Goal: Obtain resource: Download file/media

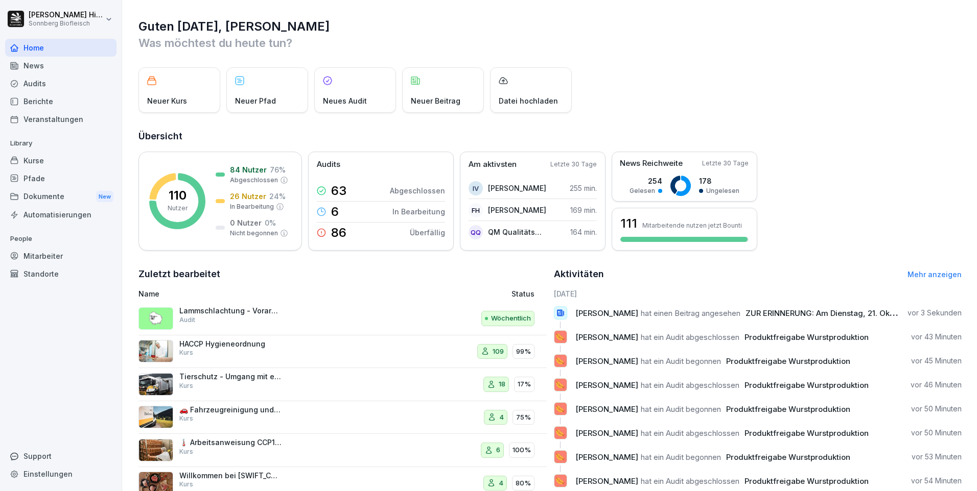
click at [48, 86] on div "Audits" at bounding box center [60, 84] width 111 height 18
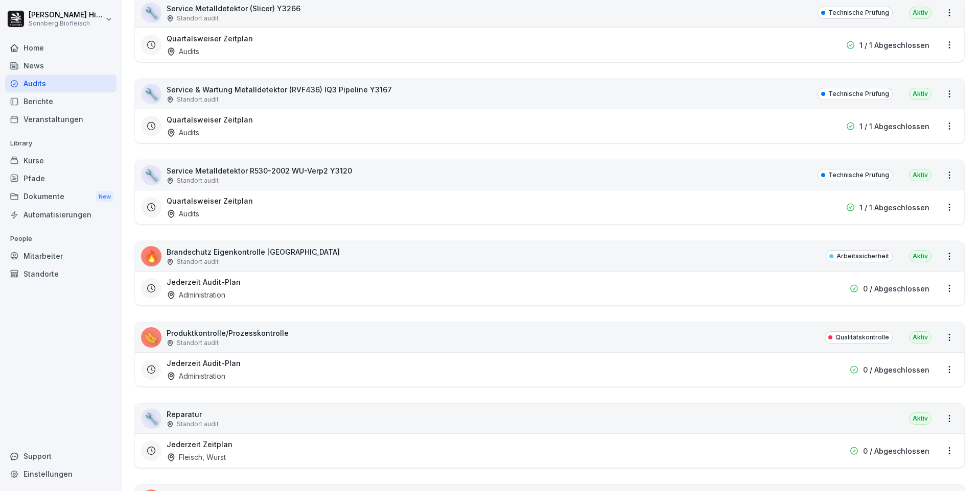
scroll to position [6182, 0]
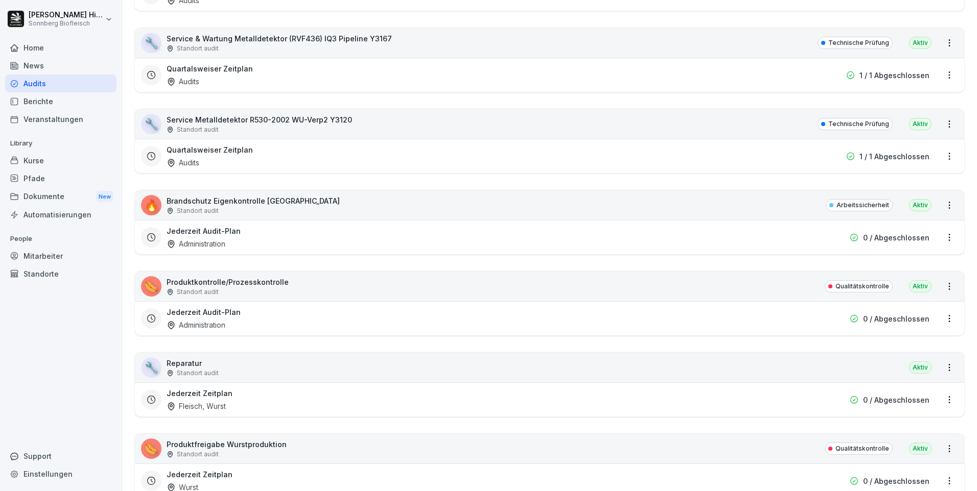
click at [247, 445] on p "Produktfreigabe Wurstproduktion" at bounding box center [227, 444] width 120 height 11
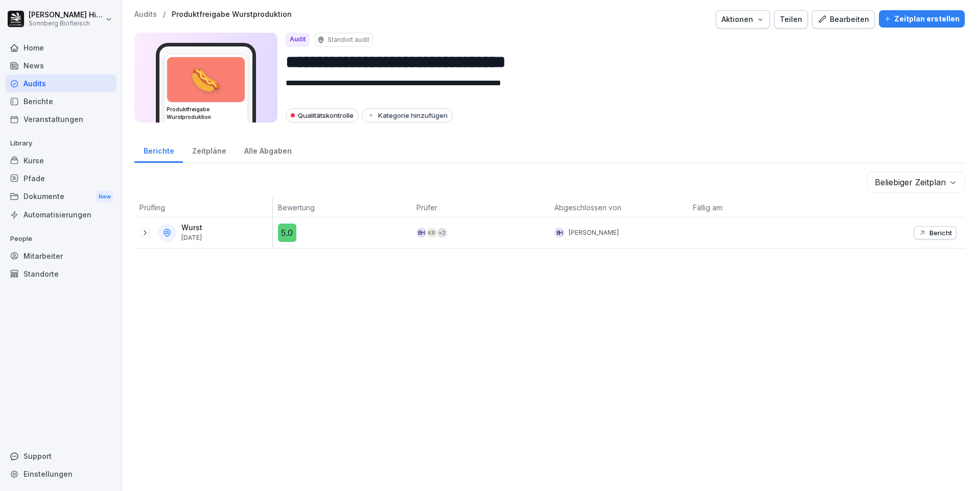
click at [147, 231] on icon at bounding box center [144, 233] width 8 height 8
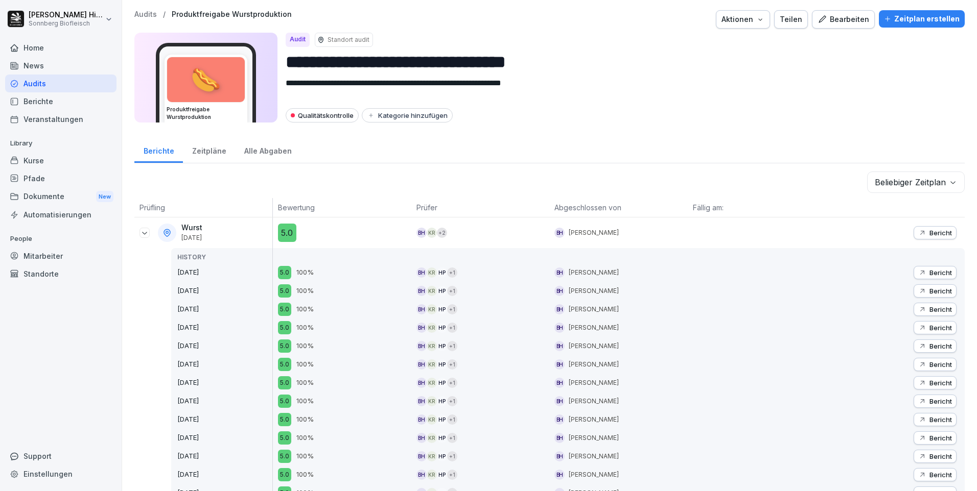
click at [929, 232] on p "Bericht" at bounding box center [940, 233] width 22 height 8
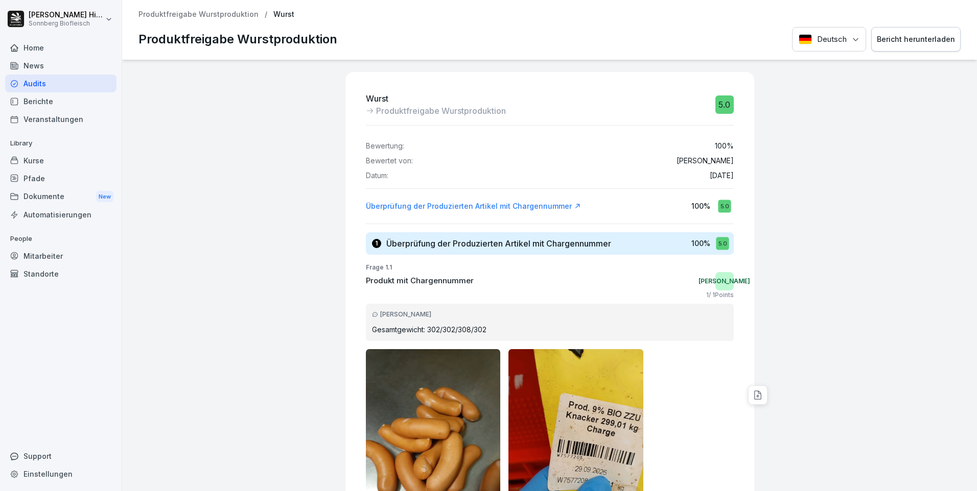
click at [902, 42] on div "Bericht herunterladen" at bounding box center [916, 39] width 78 height 11
click at [797, 196] on div at bounding box center [866, 310] width 214 height 501
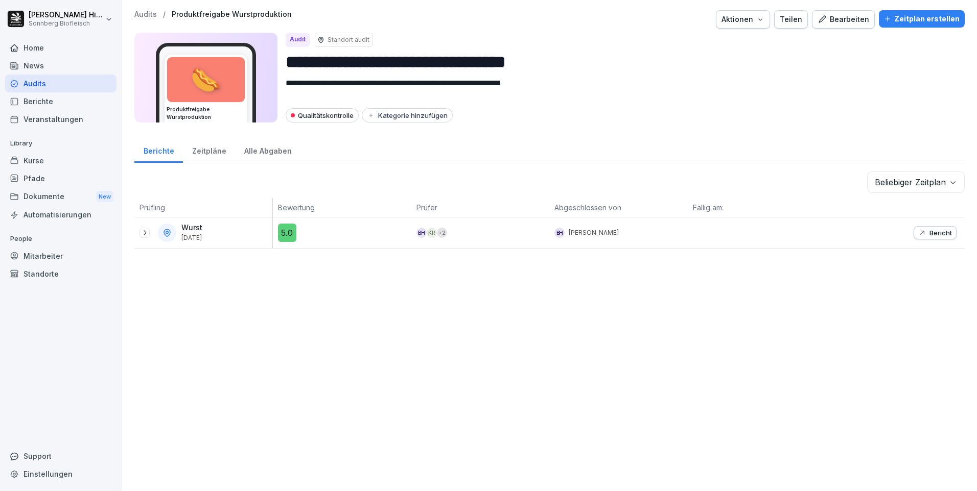
click at [147, 234] on icon at bounding box center [144, 233] width 8 height 8
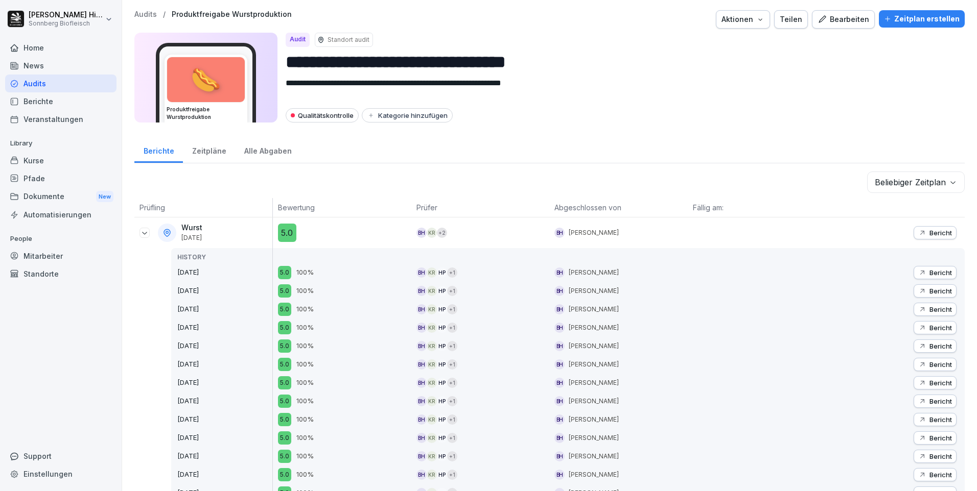
click at [931, 275] on p "Bericht" at bounding box center [940, 273] width 22 height 8
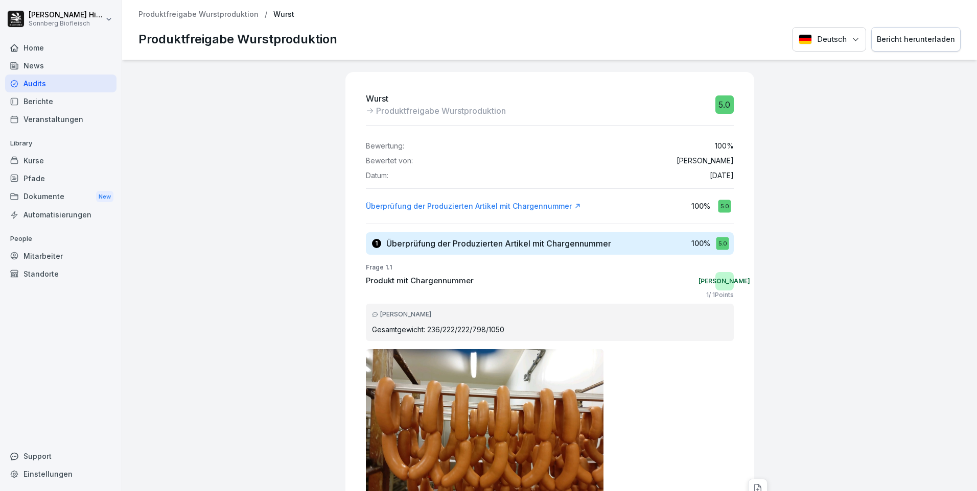
click at [915, 41] on div "Bericht herunterladen" at bounding box center [916, 39] width 78 height 11
drag, startPoint x: 176, startPoint y: 135, endPoint x: 137, endPoint y: 73, distance: 73.7
click at [176, 135] on div "Wurst Produktfreigabe Wurstproduktion 5.0 Bewertung: 100 % Bewertet von: [PERSO…" at bounding box center [549, 276] width 855 height 432
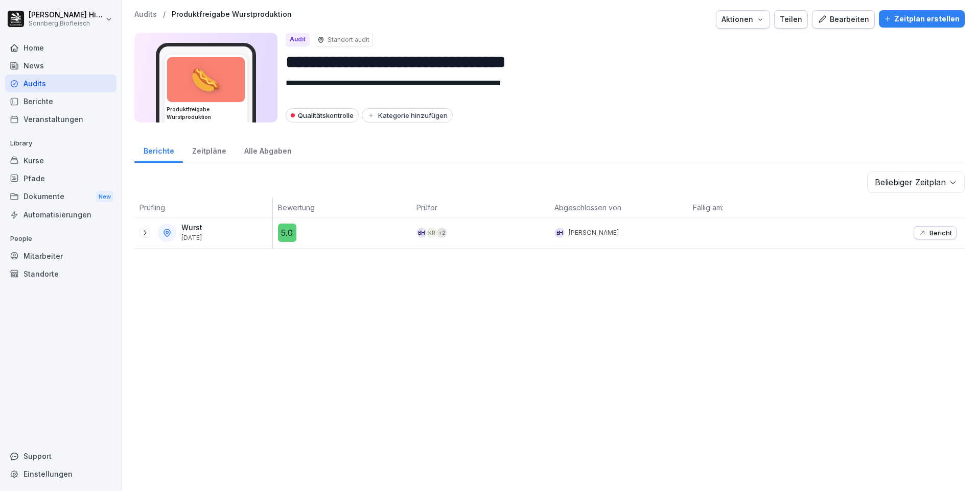
click at [143, 235] on icon at bounding box center [144, 233] width 8 height 8
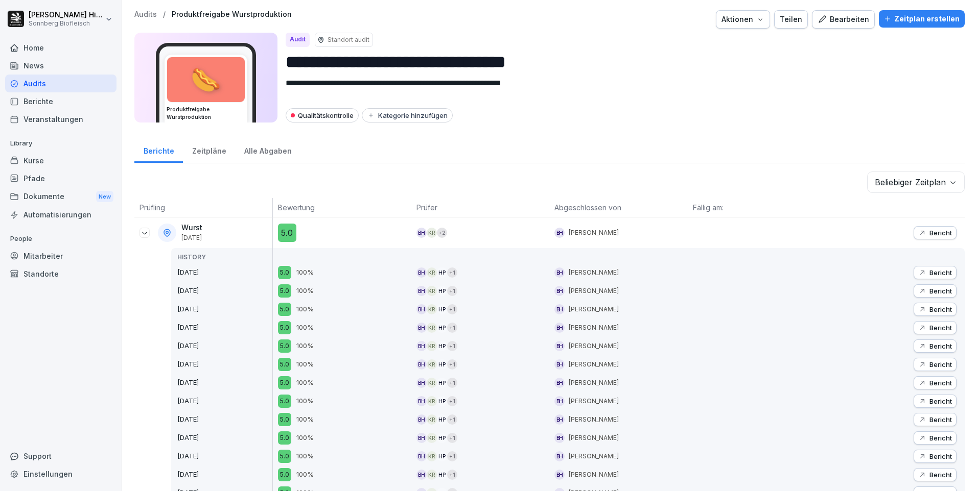
click at [937, 293] on p "Bericht" at bounding box center [940, 291] width 22 height 8
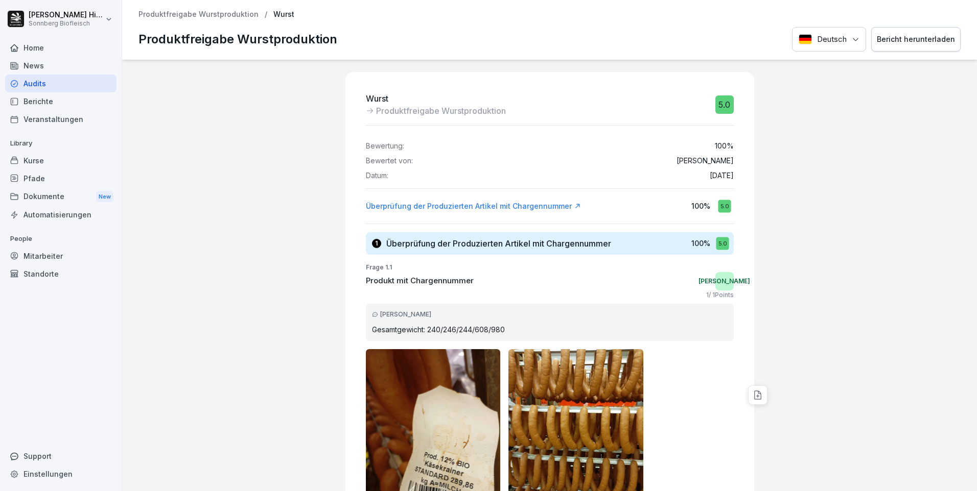
click at [906, 44] on div "Bericht herunterladen" at bounding box center [916, 39] width 78 height 11
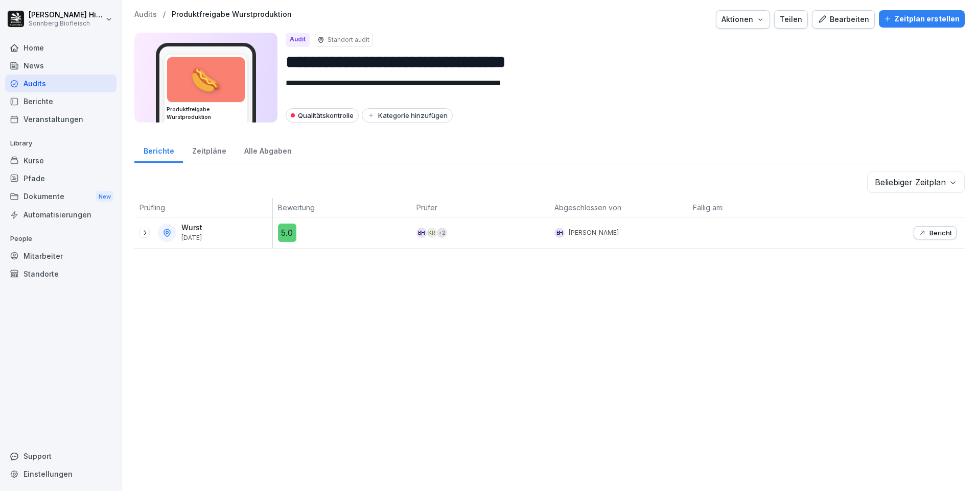
click at [144, 233] on icon at bounding box center [144, 233] width 8 height 8
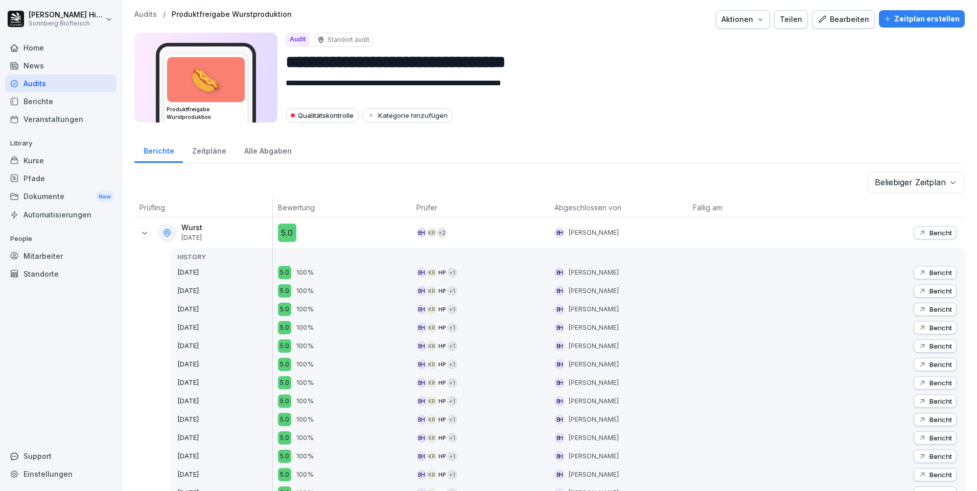
click at [929, 310] on p "Bericht" at bounding box center [940, 310] width 22 height 8
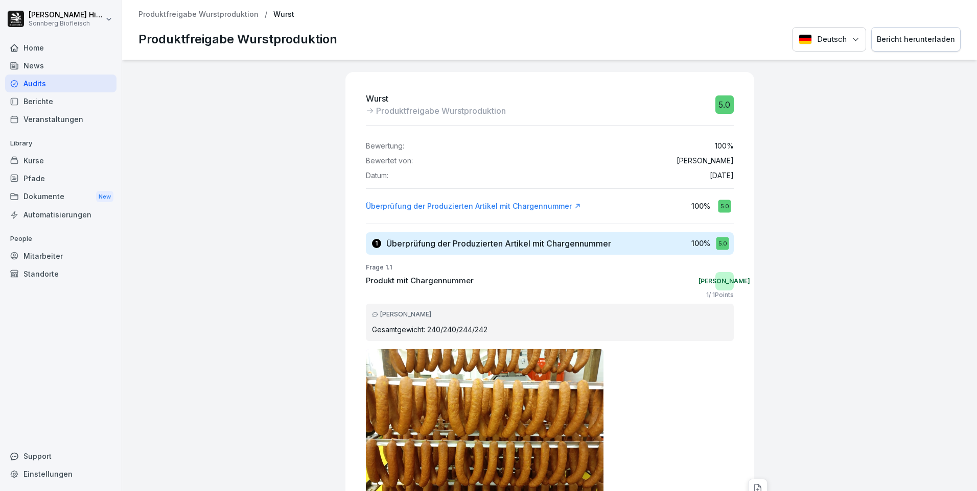
click at [907, 39] on div "Bericht herunterladen" at bounding box center [916, 39] width 78 height 11
click at [301, 253] on div "Wurst Produktfreigabe Wurstproduktion 5.0 Bewertung: 100 % Bewertet von: [PERSO…" at bounding box center [549, 276] width 855 height 432
